Goal: Transaction & Acquisition: Purchase product/service

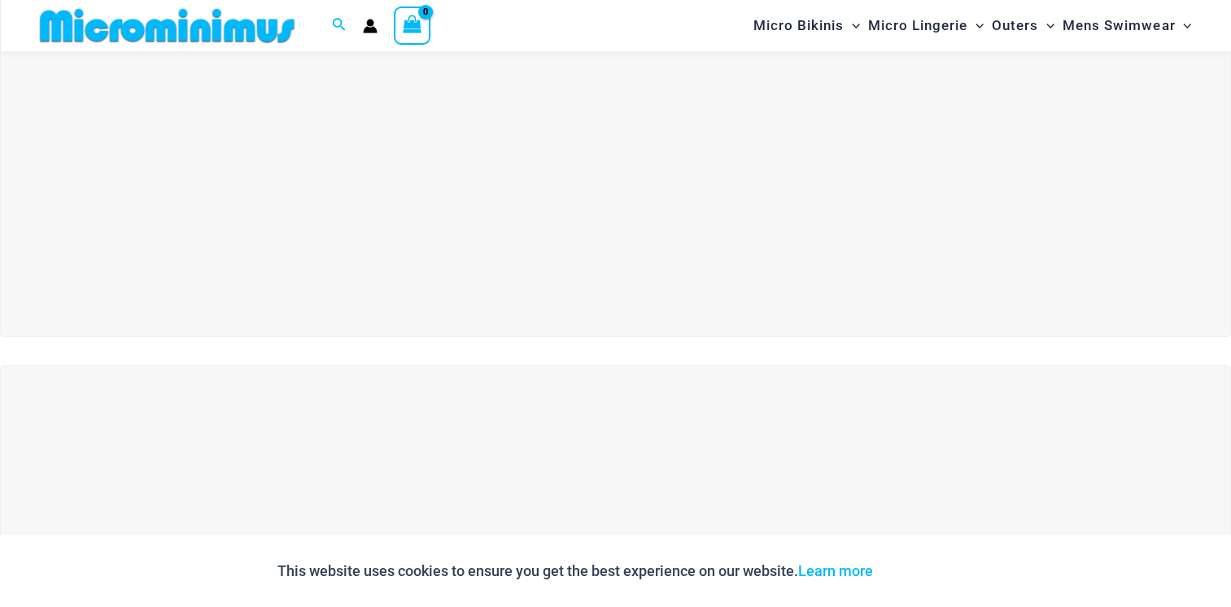
scroll to position [209, 0]
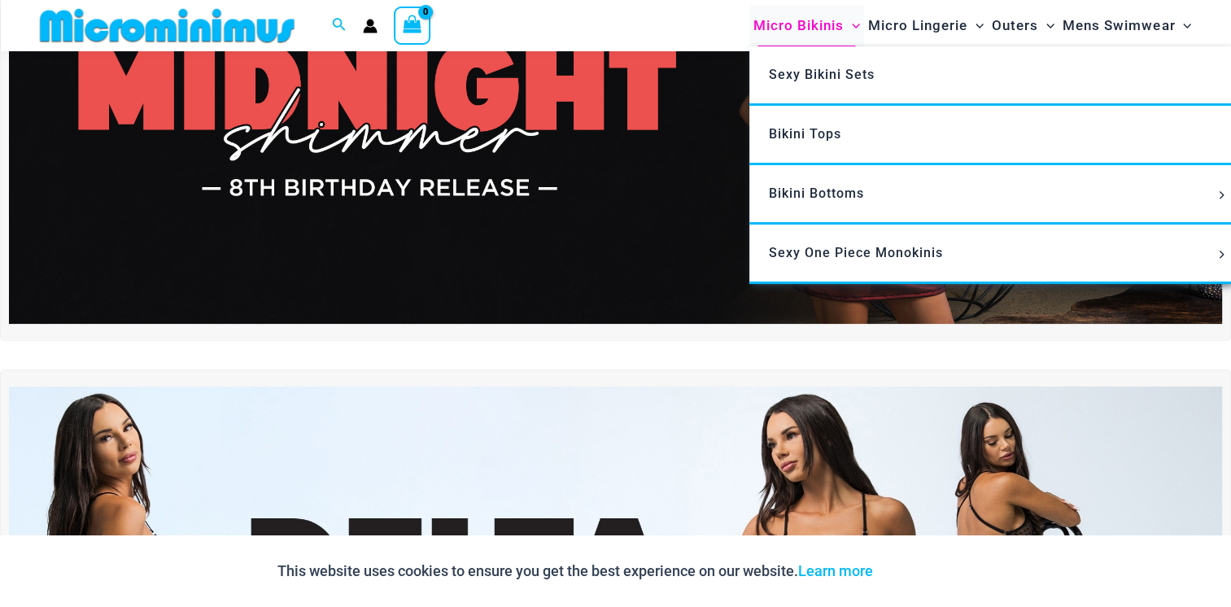
click at [823, 22] on span "Micro Bikinis" at bounding box center [798, 25] width 90 height 41
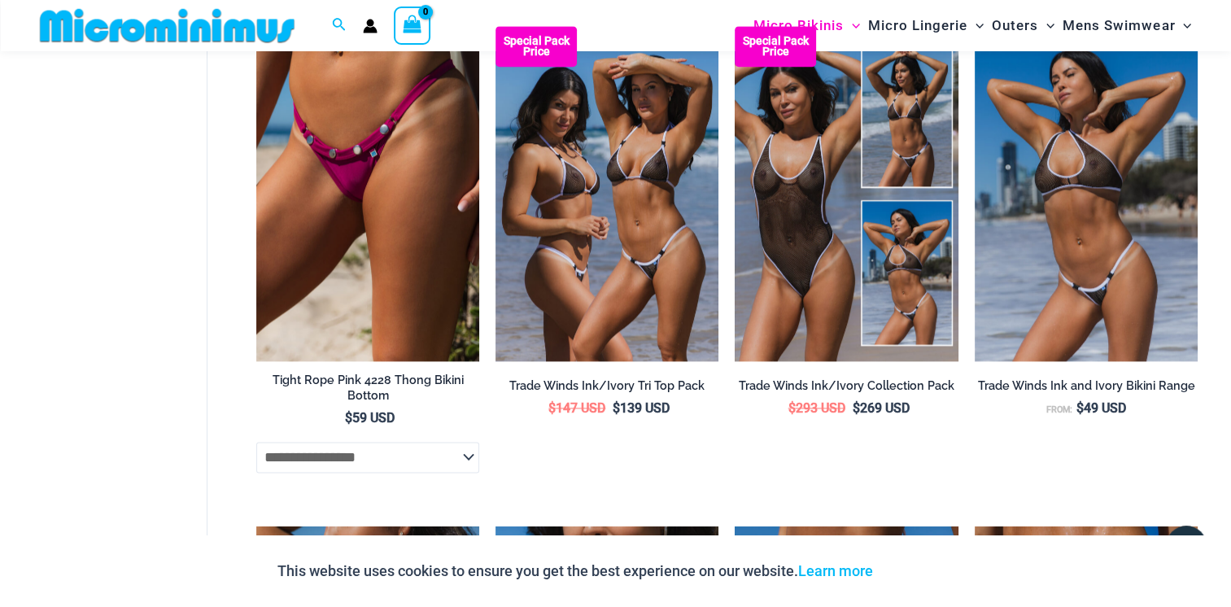
scroll to position [2015, 0]
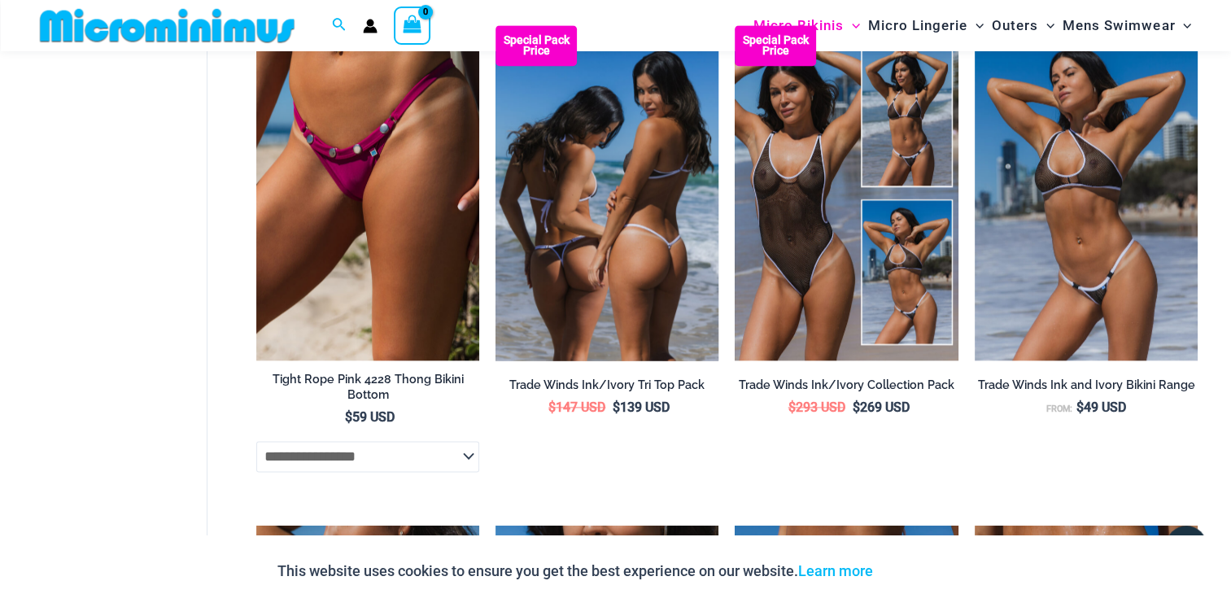
click at [578, 174] on img at bounding box center [606, 192] width 223 height 334
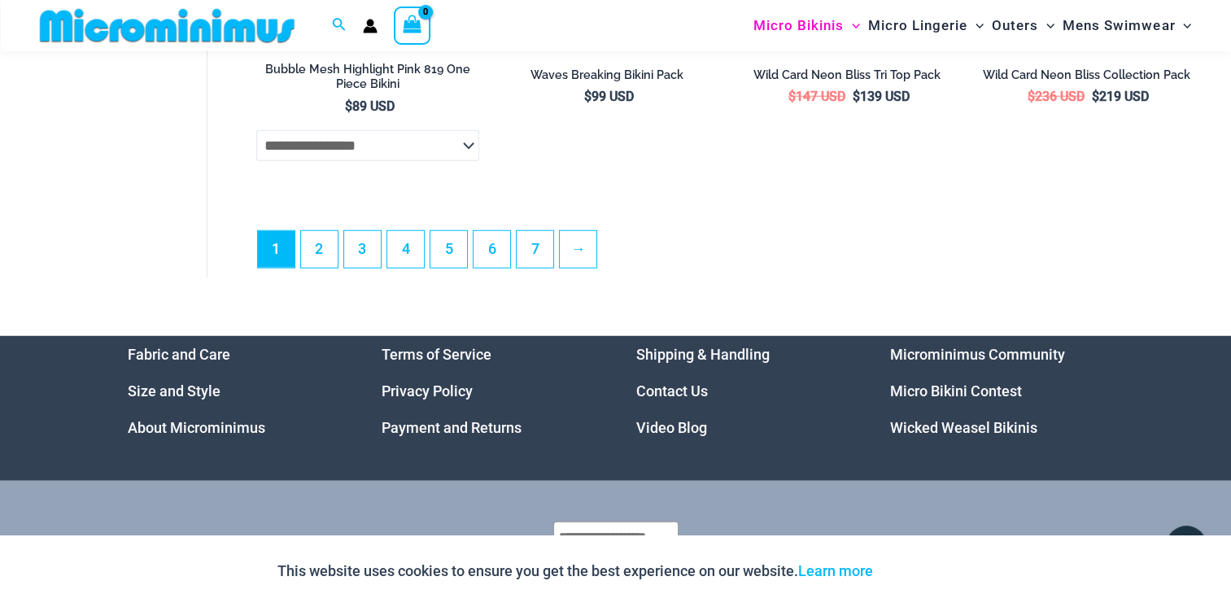
scroll to position [4331, 0]
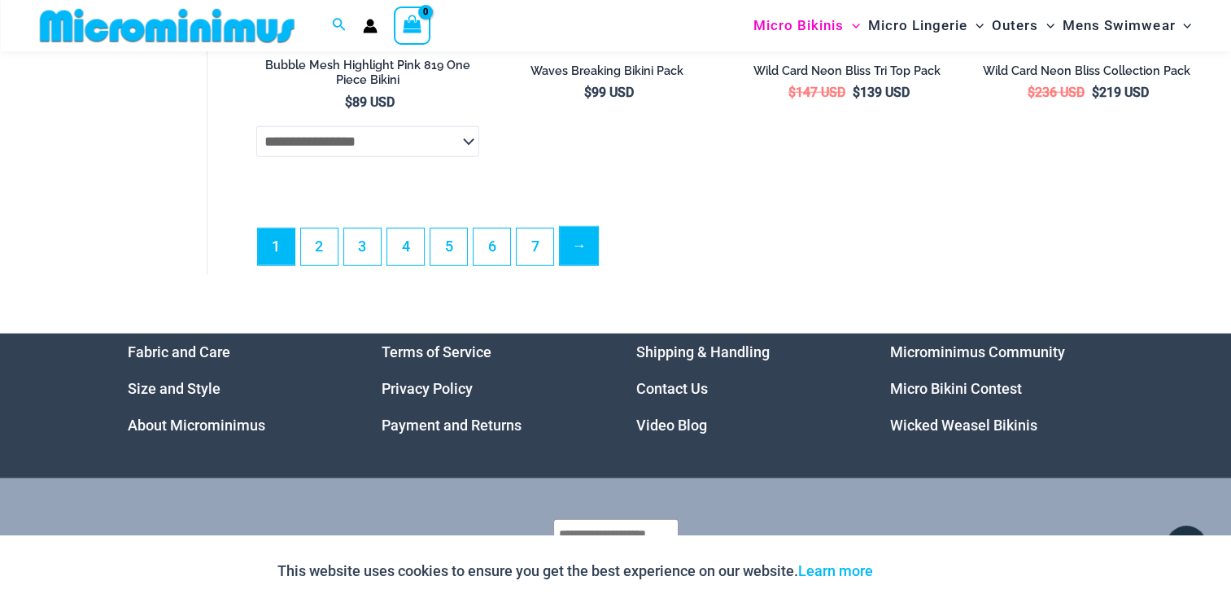
click at [579, 262] on link "→" at bounding box center [579, 246] width 38 height 38
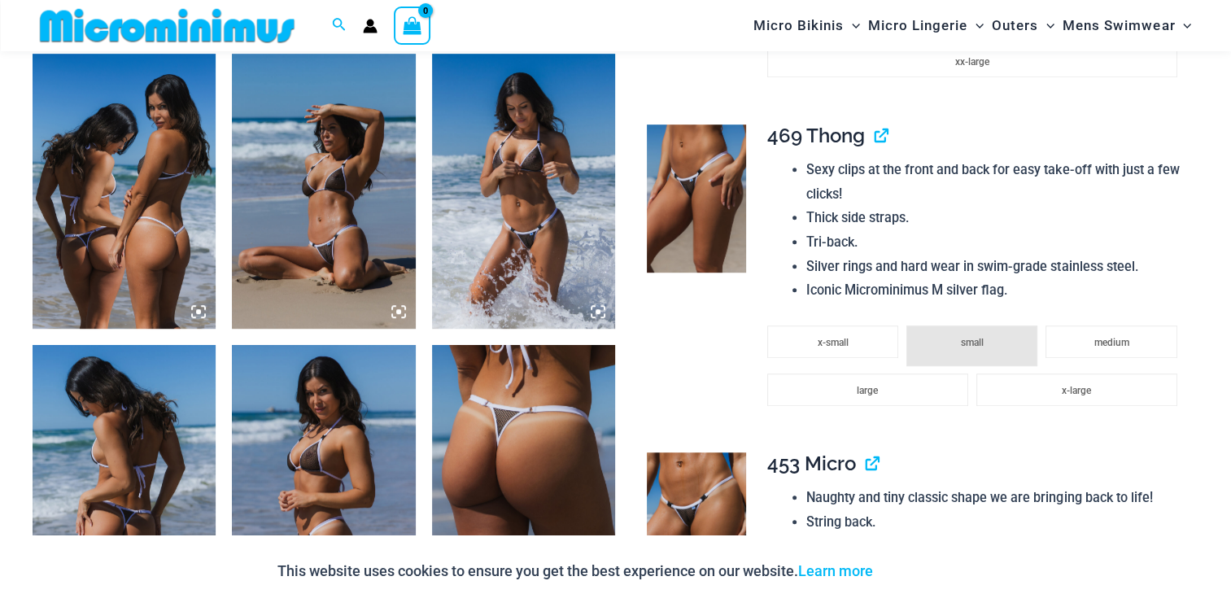
scroll to position [986, 0]
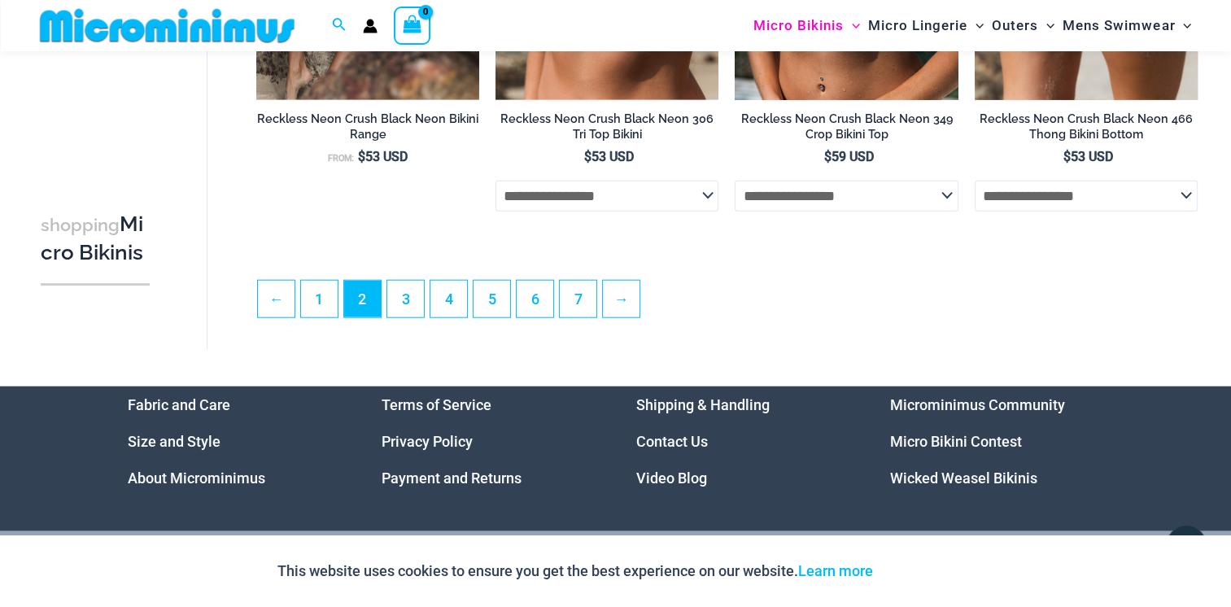
scroll to position [3927, 0]
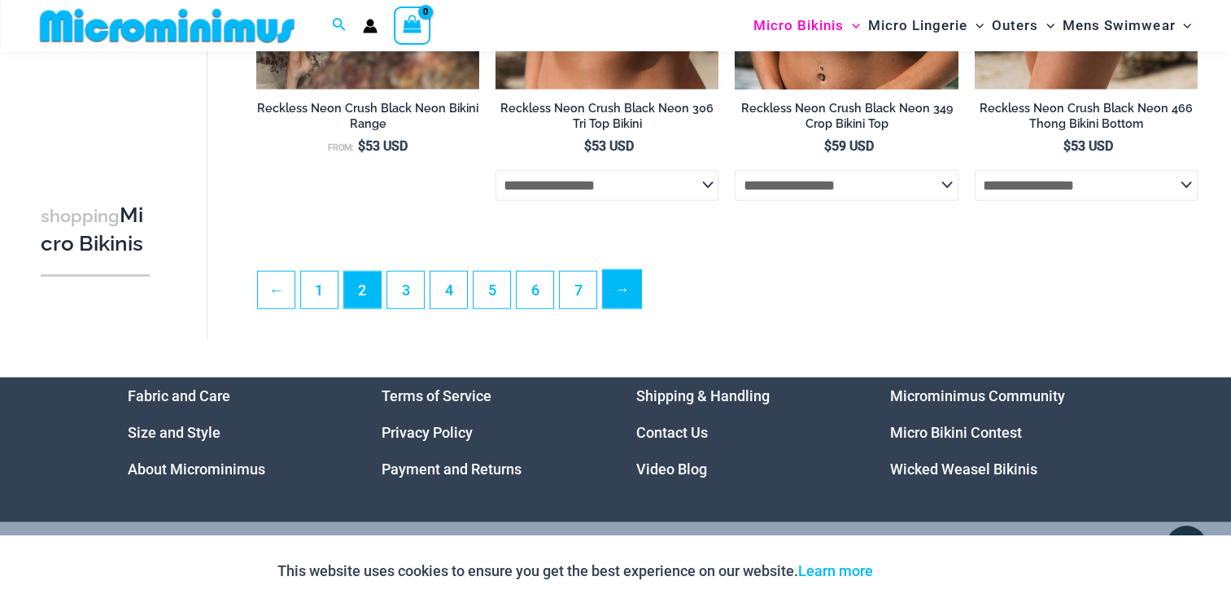
click at [616, 308] on link "→" at bounding box center [622, 289] width 38 height 38
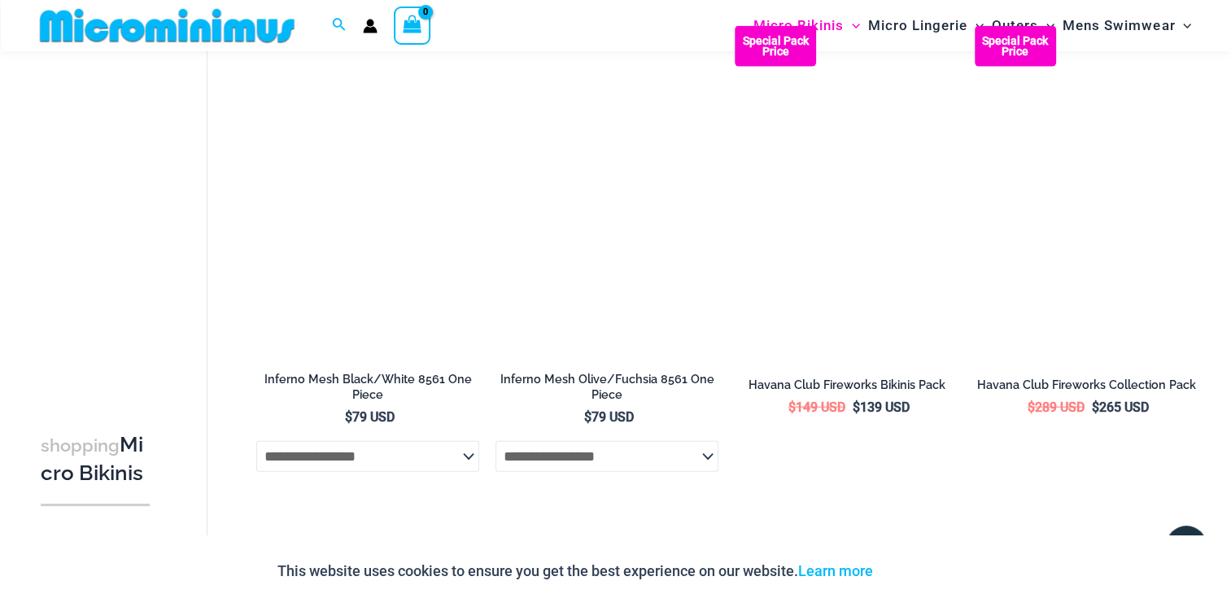
scroll to position [3688, 0]
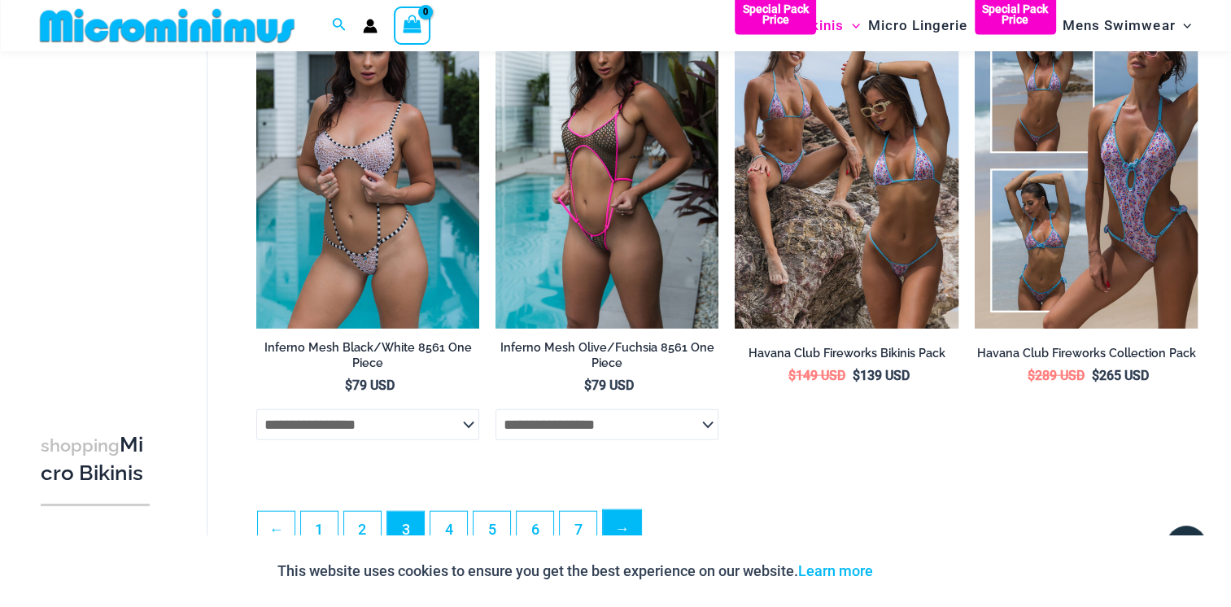
click at [611, 532] on link "→" at bounding box center [622, 529] width 38 height 38
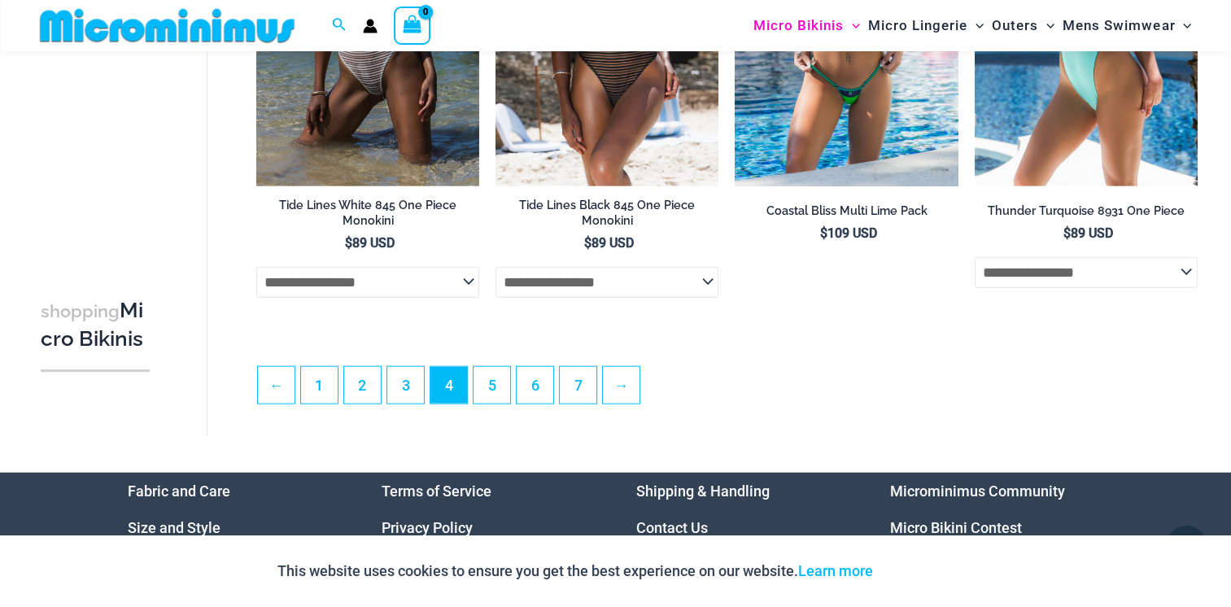
scroll to position [3811, 0]
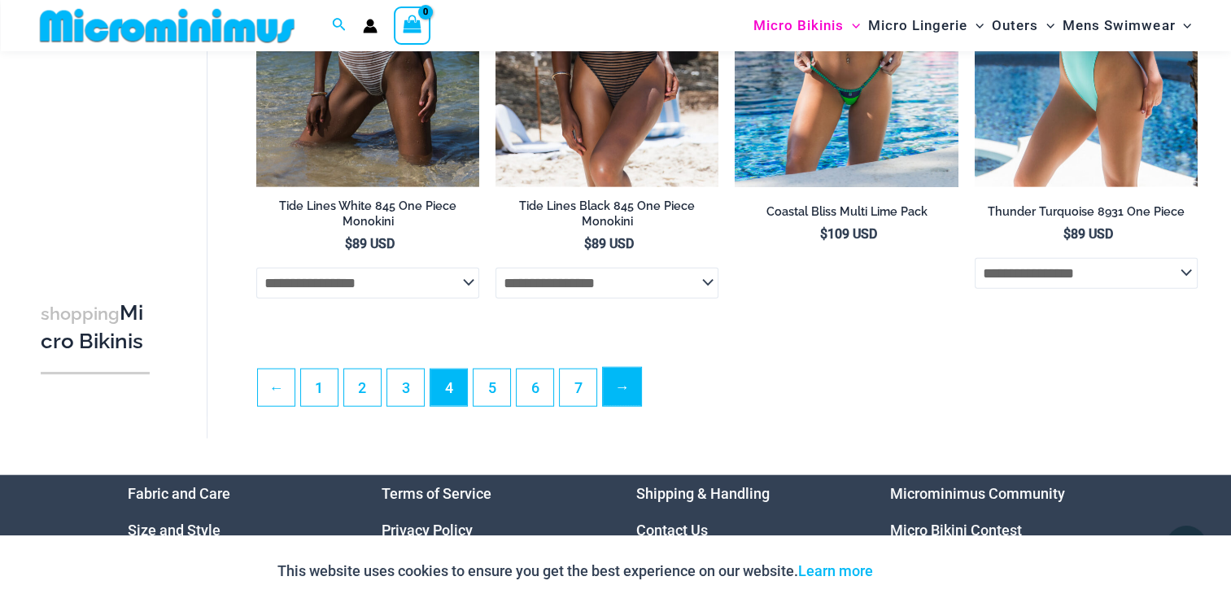
click at [625, 396] on link "→" at bounding box center [622, 387] width 38 height 38
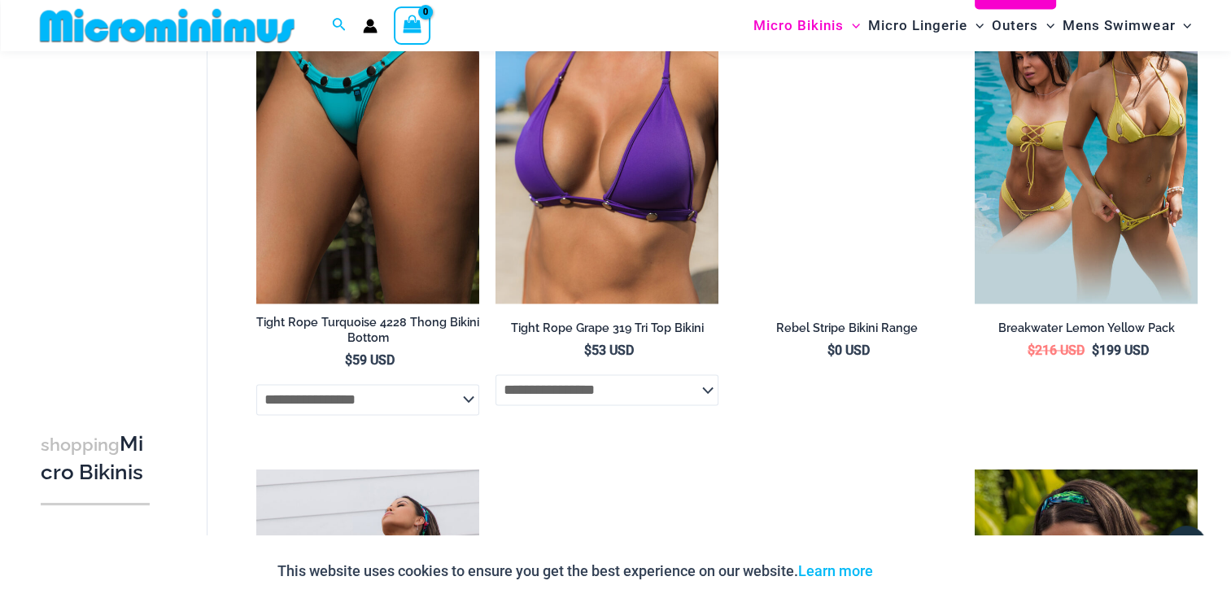
scroll to position [2573, 0]
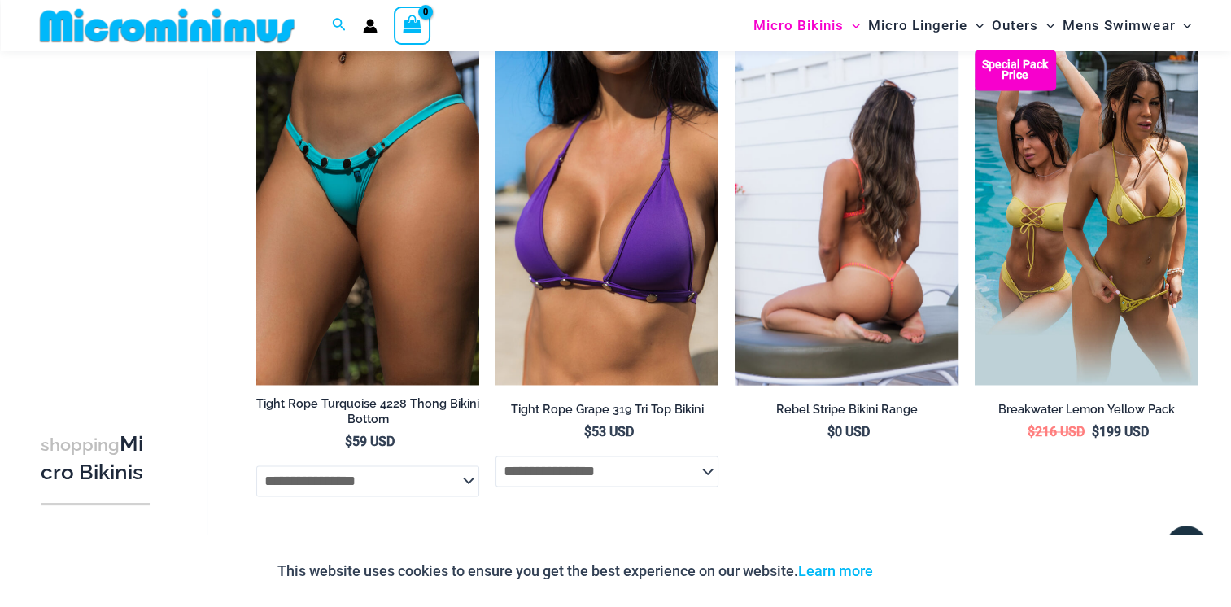
click at [790, 168] on img at bounding box center [846, 217] width 223 height 334
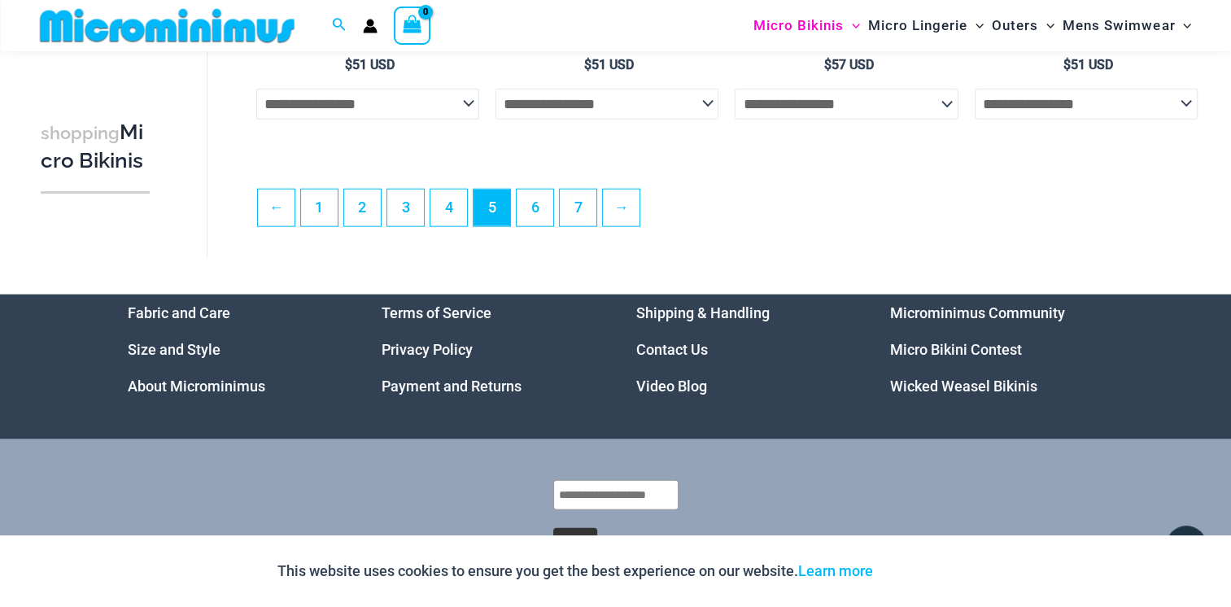
scroll to position [4011, 0]
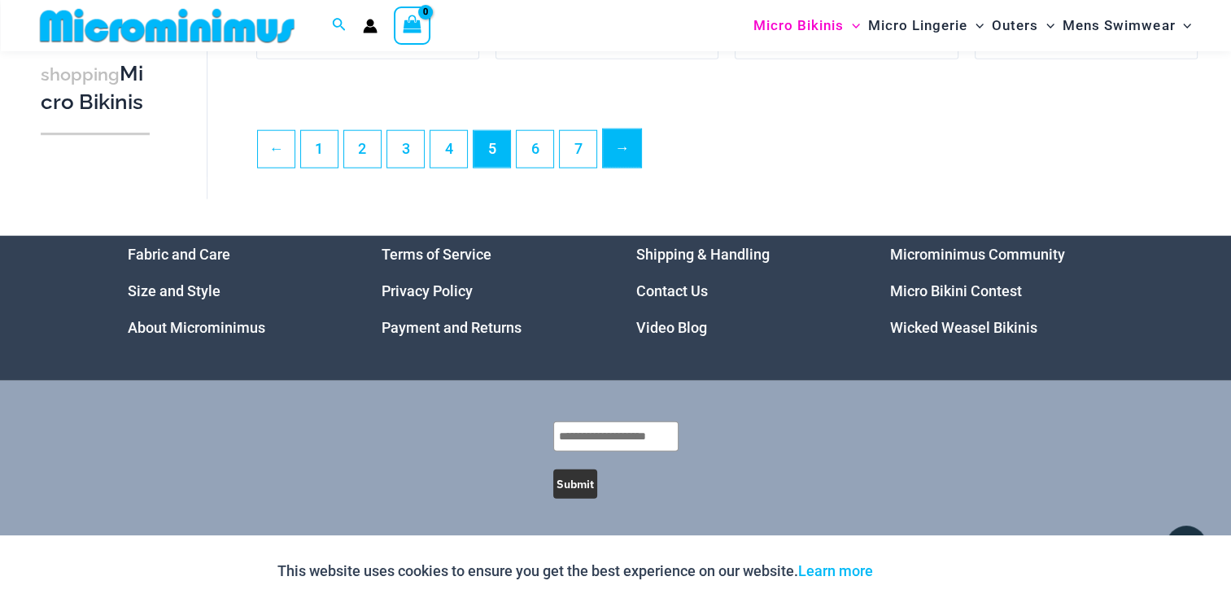
click at [630, 142] on link "→" at bounding box center [622, 148] width 38 height 38
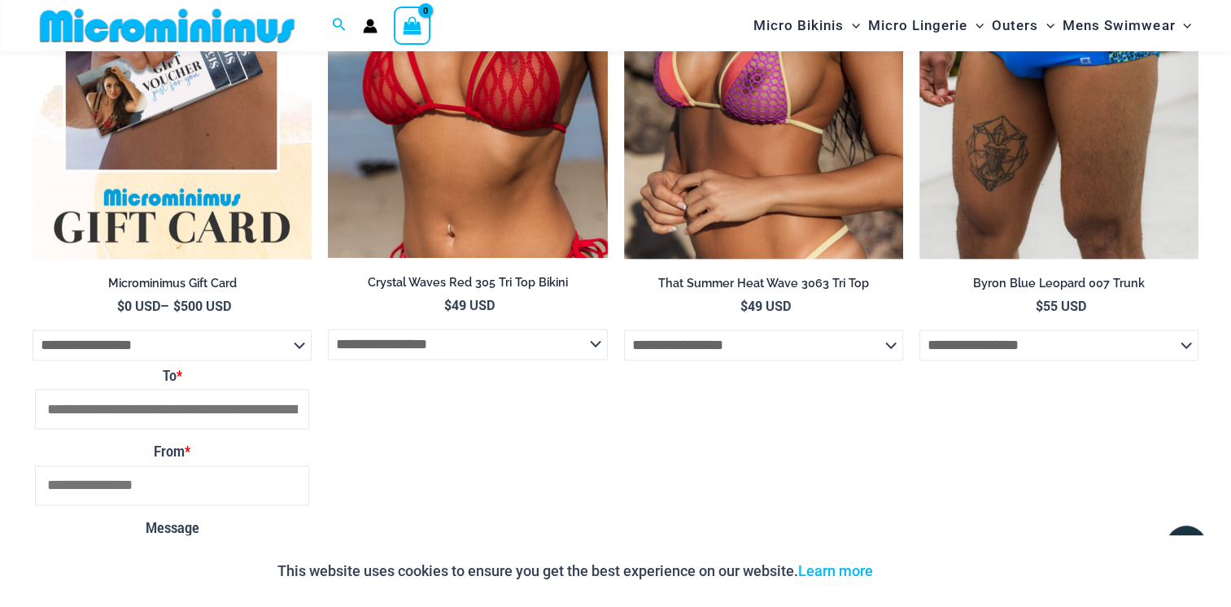
scroll to position [2418, 0]
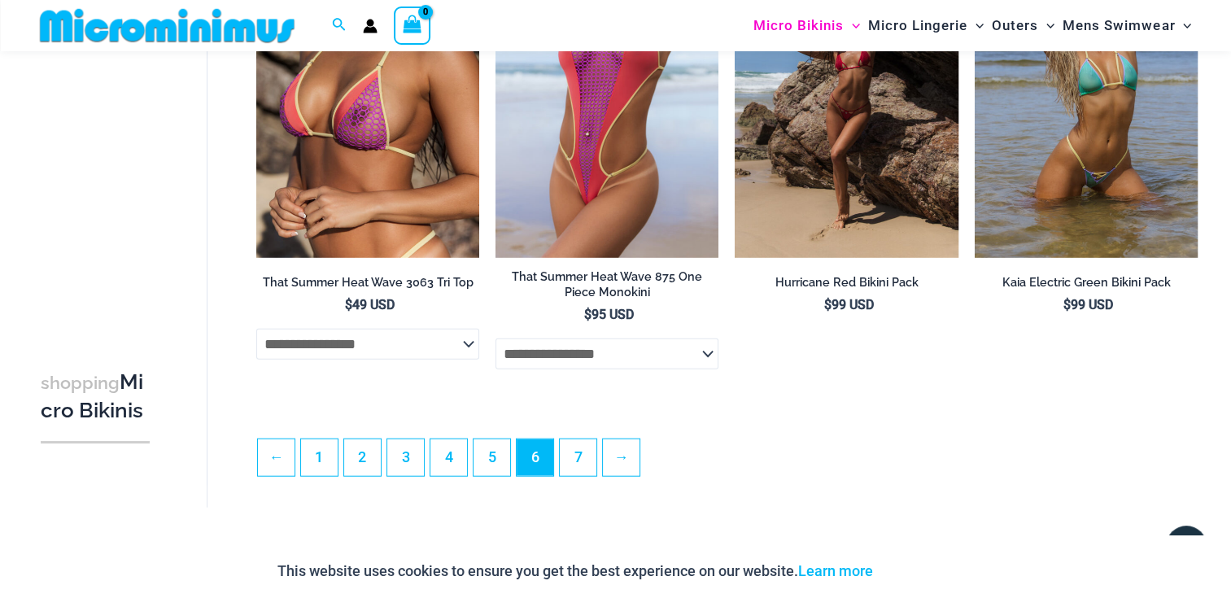
scroll to position [3760, 0]
click at [628, 477] on link "→" at bounding box center [622, 458] width 38 height 38
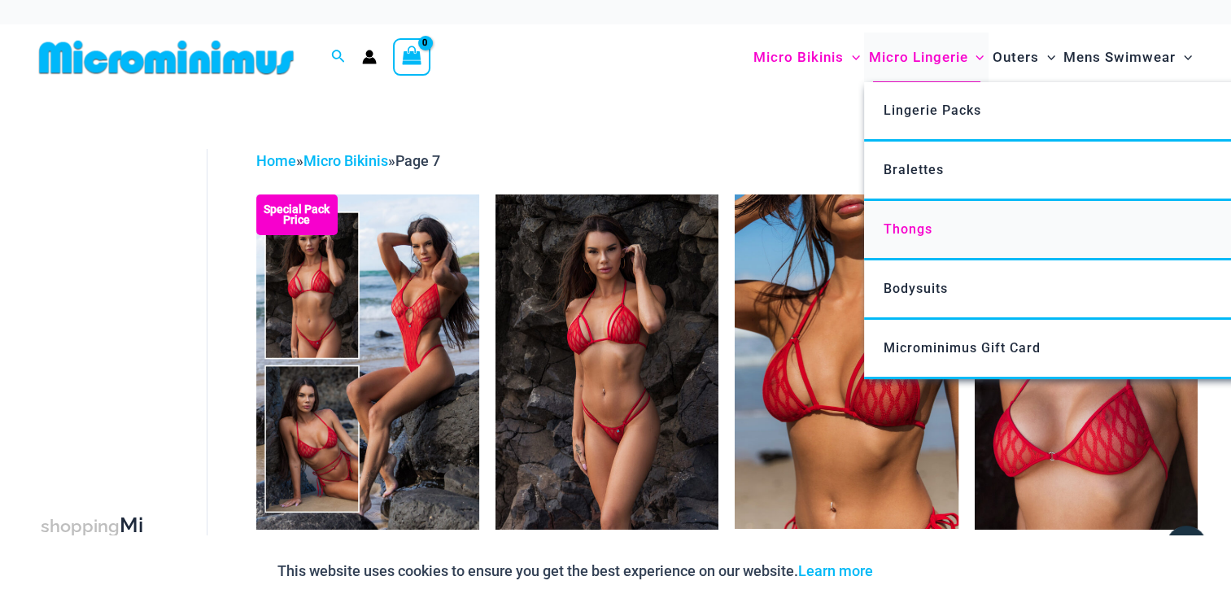
click at [908, 235] on span "Thongs" at bounding box center [908, 228] width 49 height 15
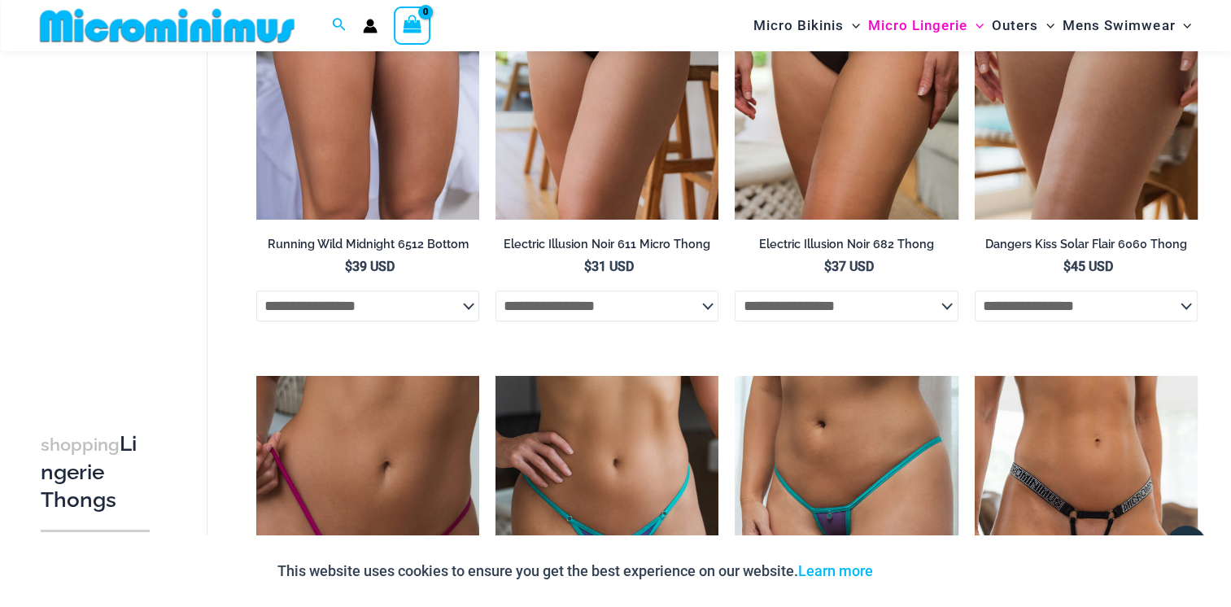
scroll to position [779, 0]
